Goal: Check status: Check status

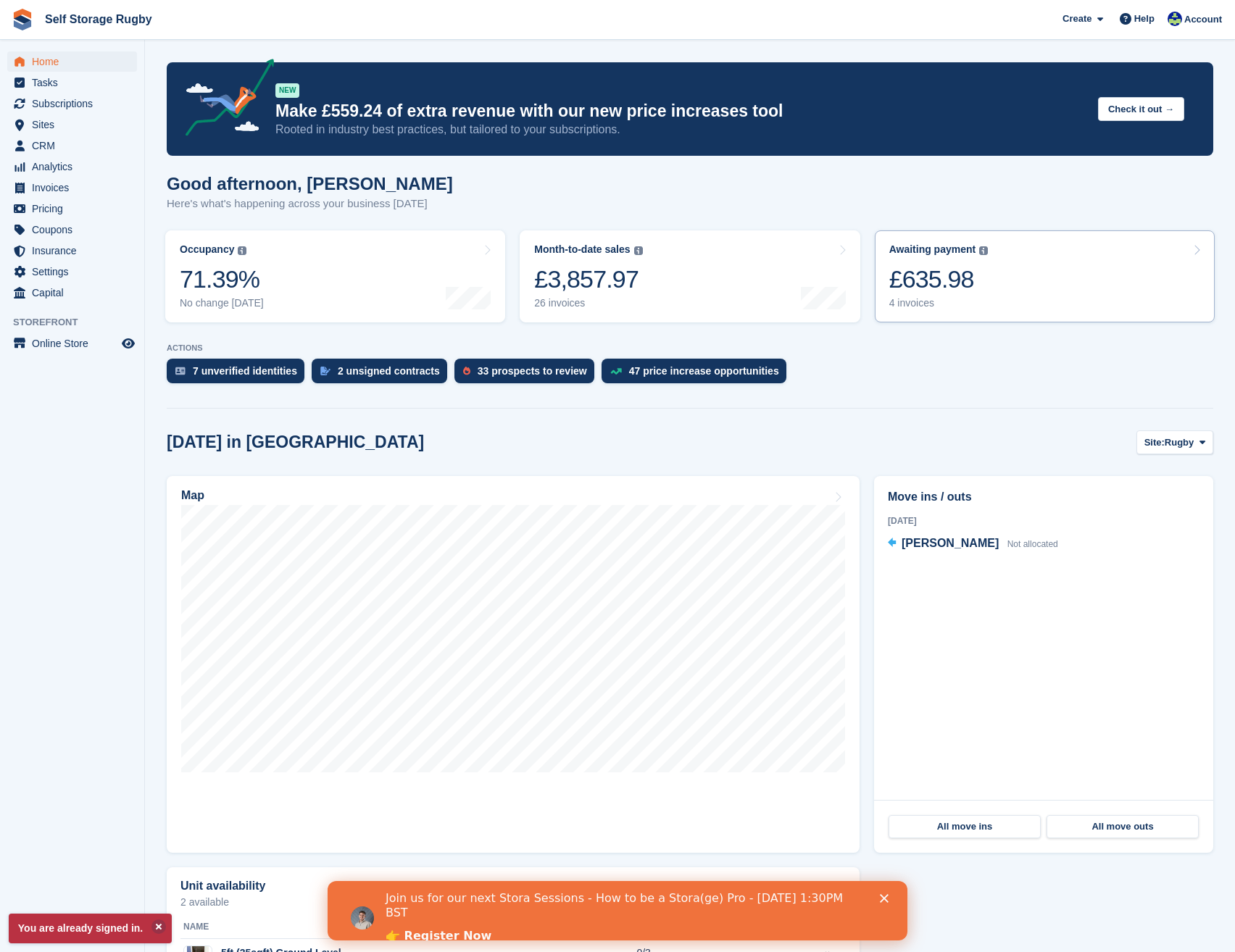
click at [940, 278] on div "£635.98" at bounding box center [938, 279] width 99 height 30
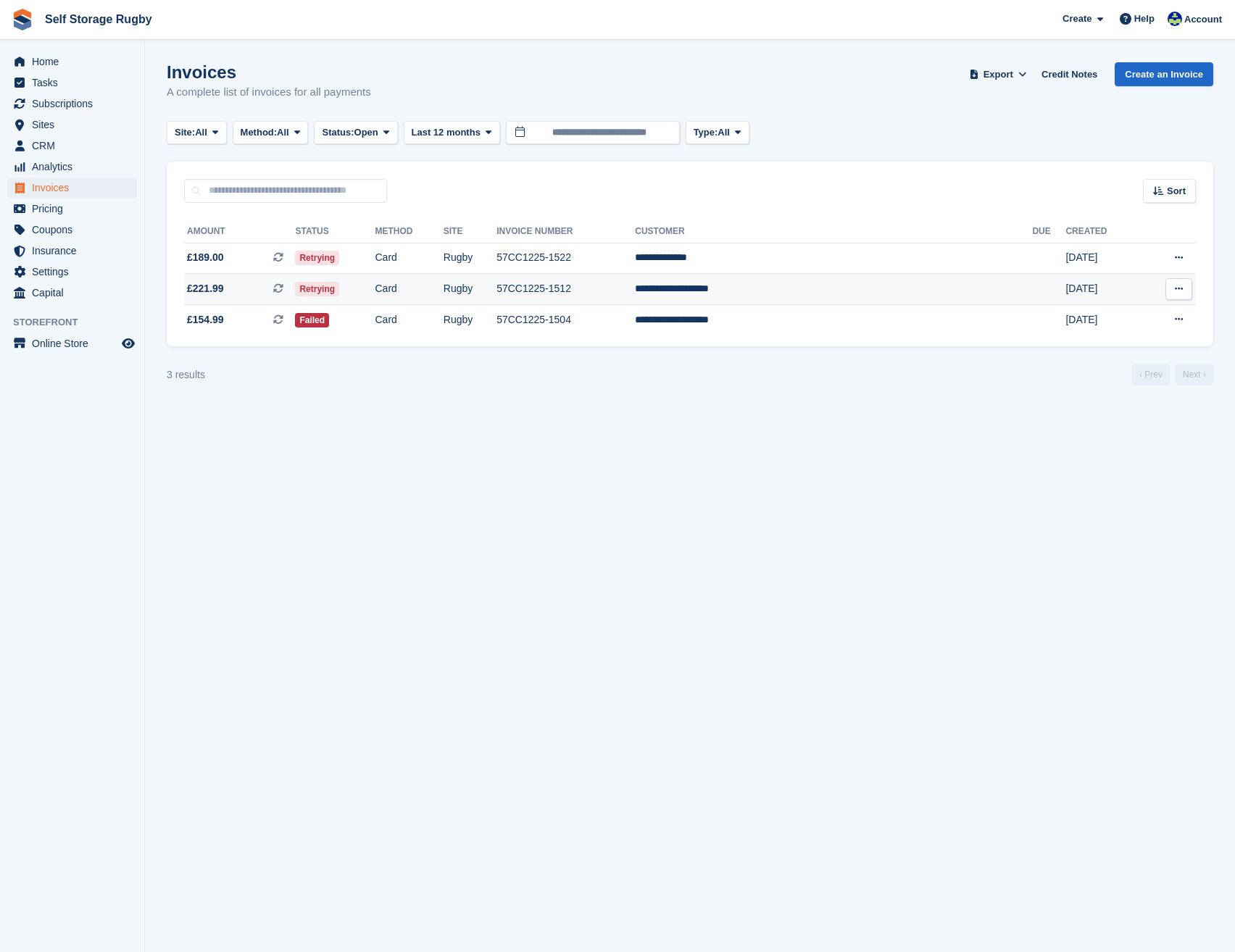
click at [375, 285] on td "Retrying" at bounding box center [335, 290] width 80 height 32
click at [375, 317] on td "Failed" at bounding box center [335, 319] width 80 height 31
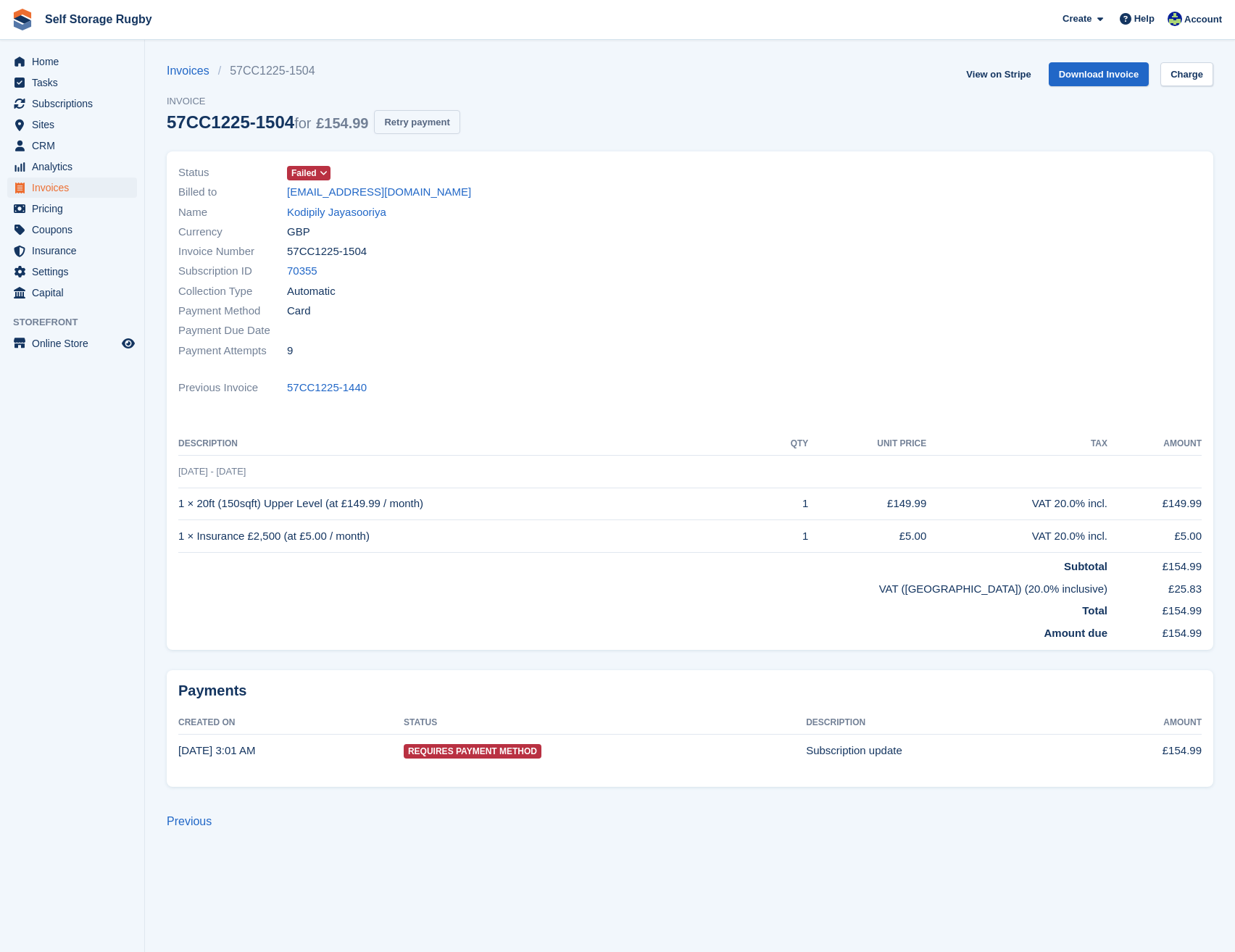
click at [403, 125] on button "Retry payment" at bounding box center [416, 122] width 85 height 24
